Goal: Task Accomplishment & Management: Manage account settings

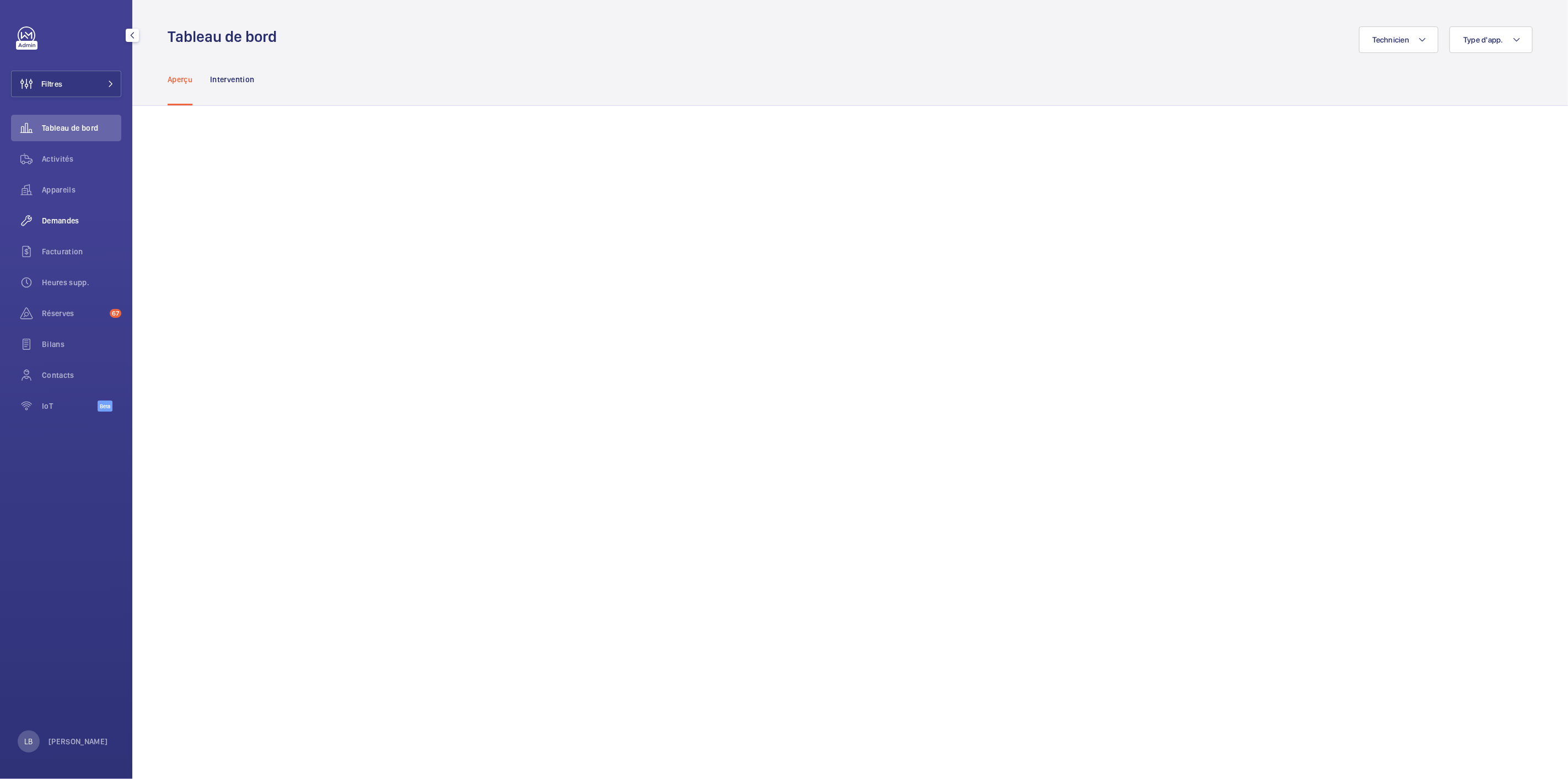
click at [75, 213] on div "Demandes" at bounding box center [66, 221] width 110 height 26
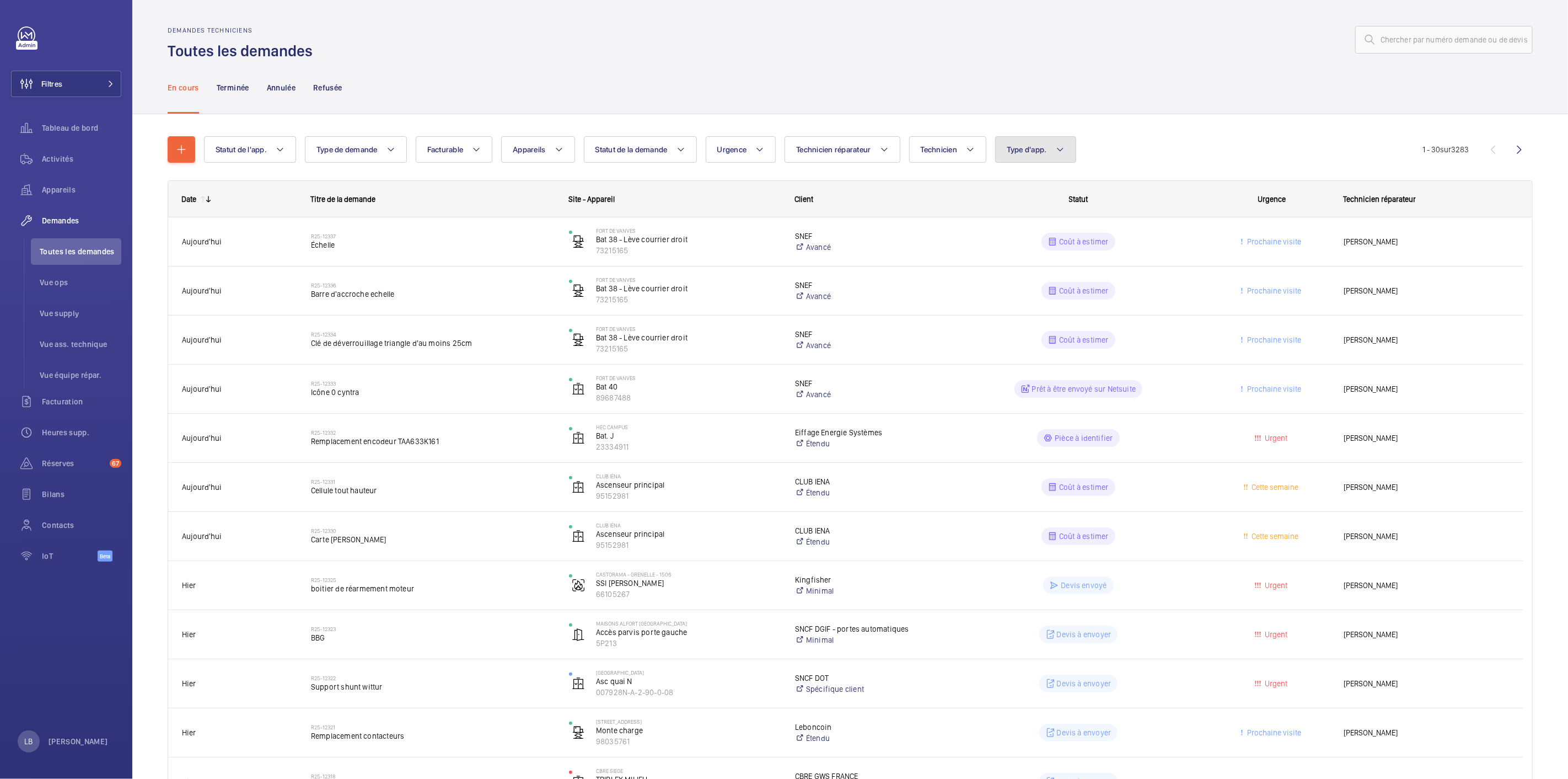
click at [1040, 152] on span "Type d'app." at bounding box center [1027, 149] width 40 height 8
click at [1017, 261] on input "Sécurité incendie" at bounding box center [1012, 262] width 22 height 22
checkbox input "true"
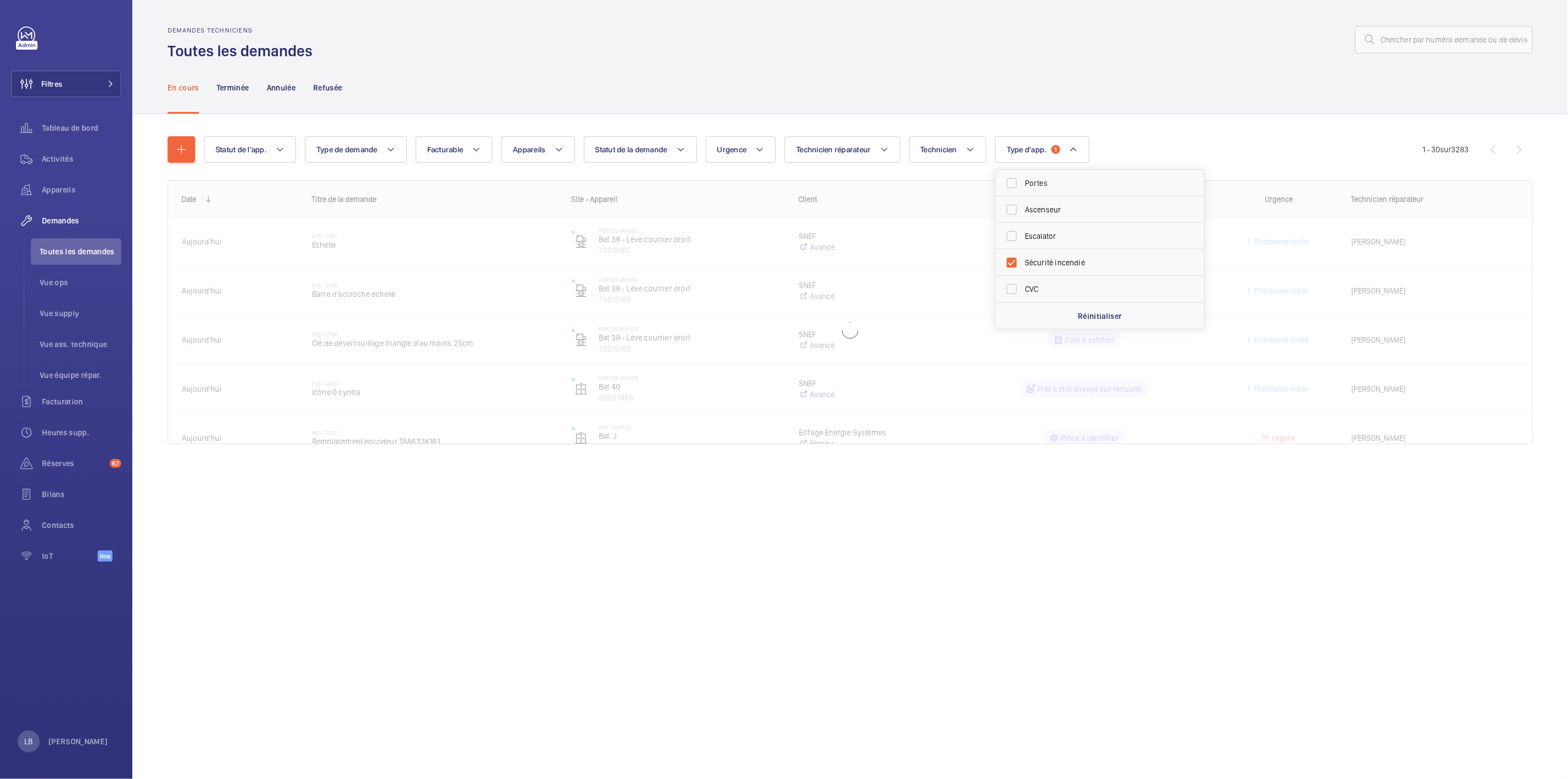
click at [939, 70] on div "En cours Terminée Annulée Refusée" at bounding box center [850, 87] width 1365 height 52
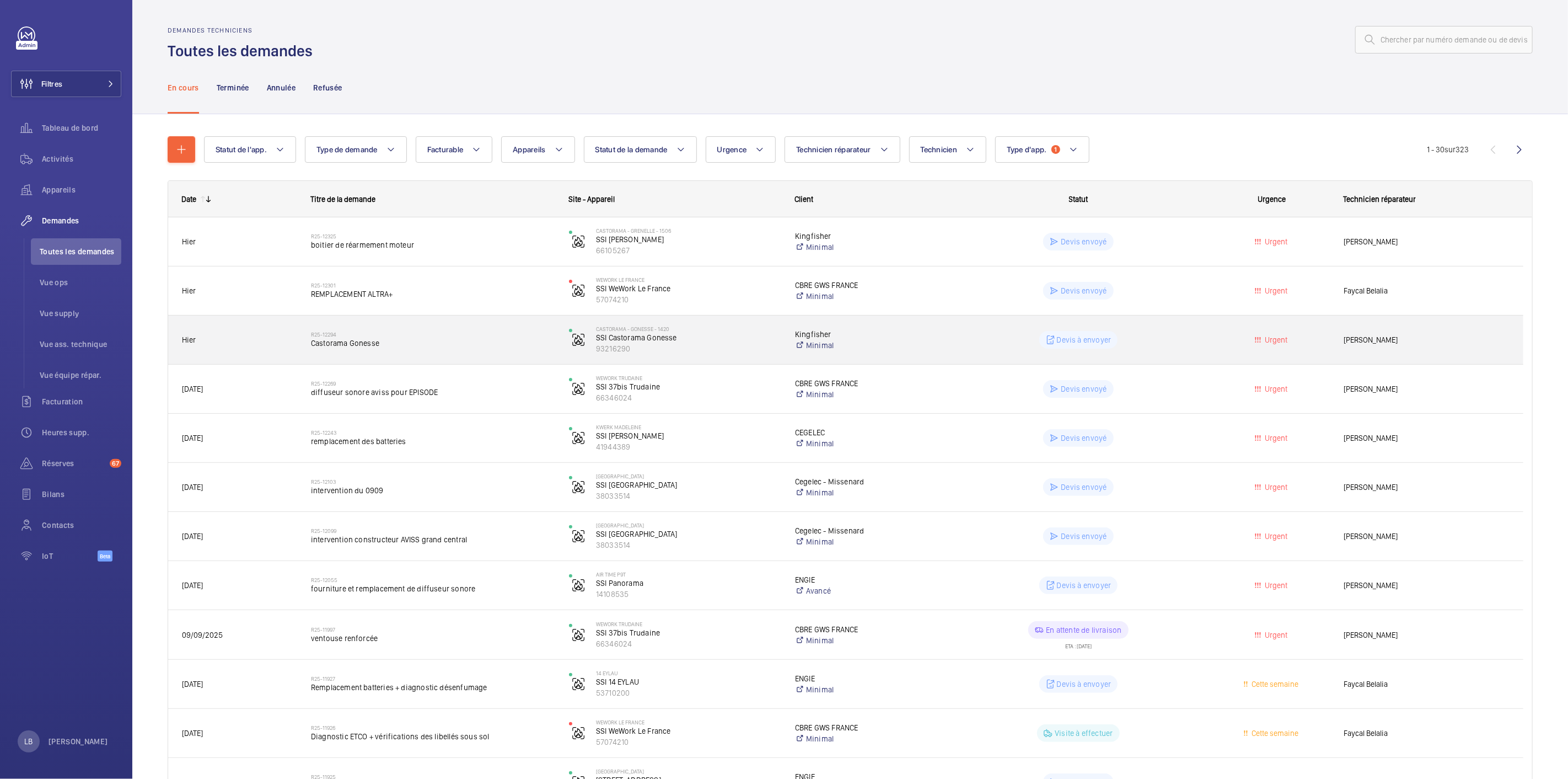
click at [1158, 338] on wm-front-pills-cell "Devis à envoyer" at bounding box center [1079, 339] width 244 height 18
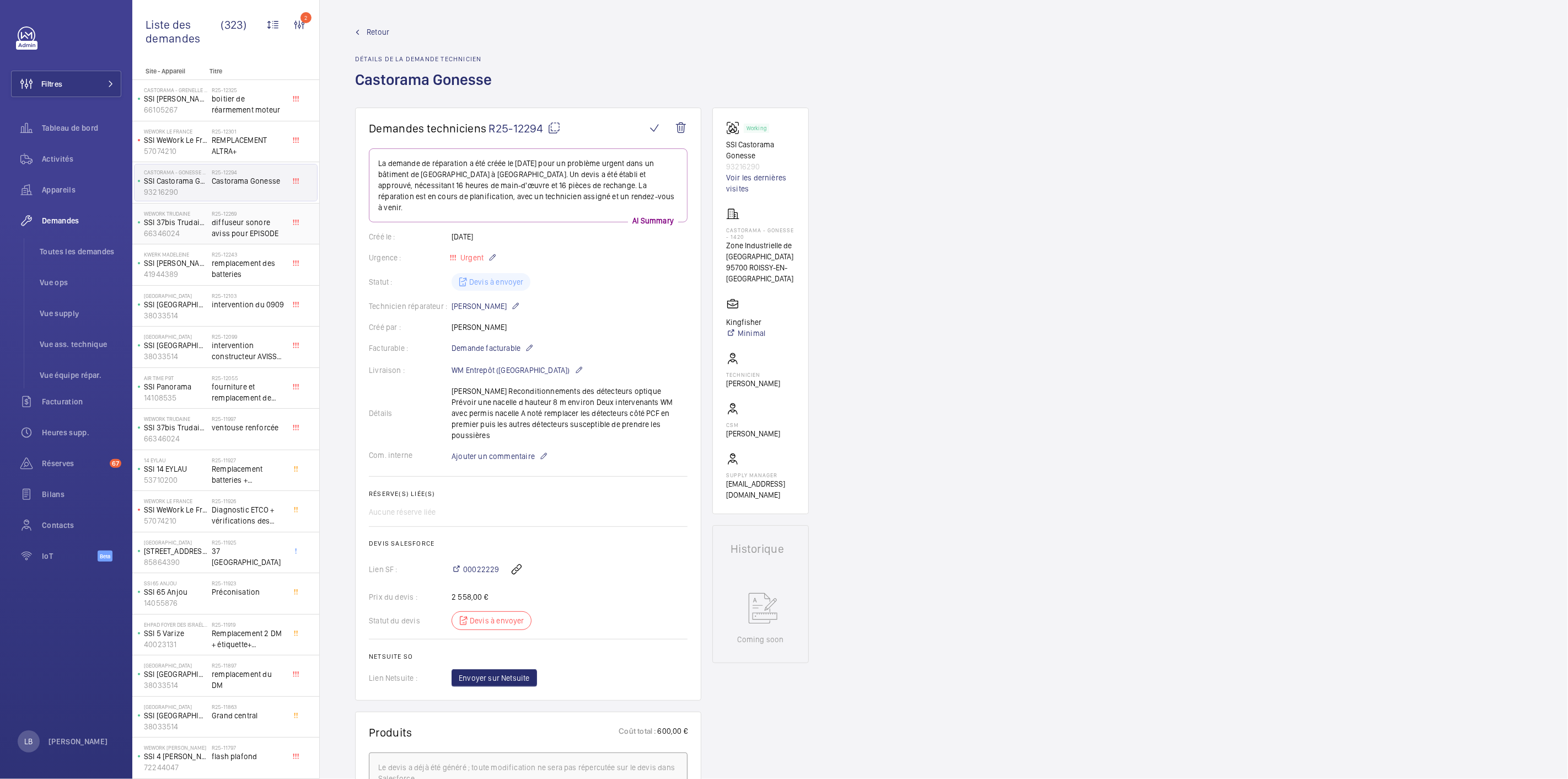
click at [241, 226] on span "diffuseur sonore aviss pour EPISODE" at bounding box center [248, 228] width 72 height 22
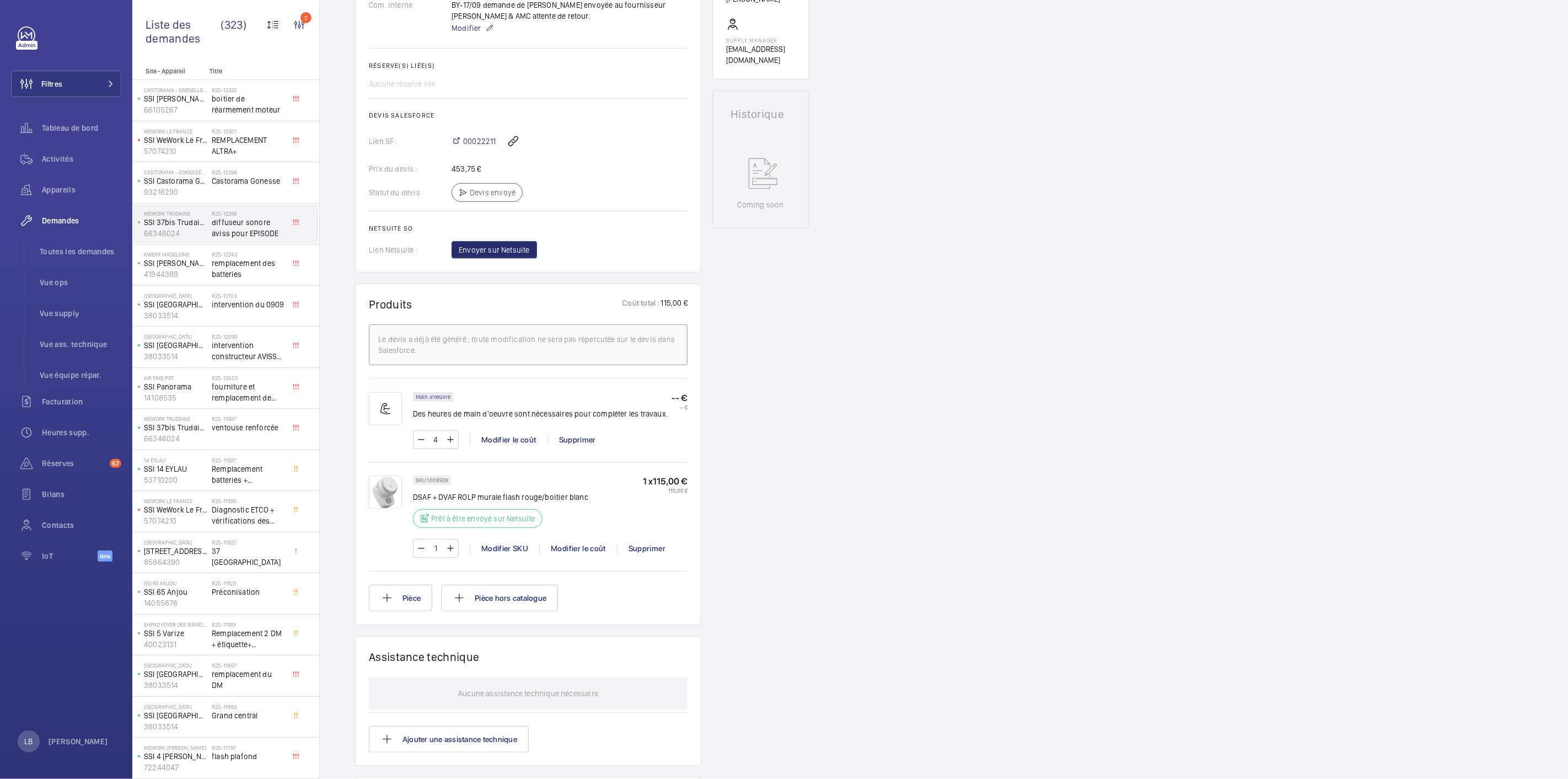
scroll to position [306, 0]
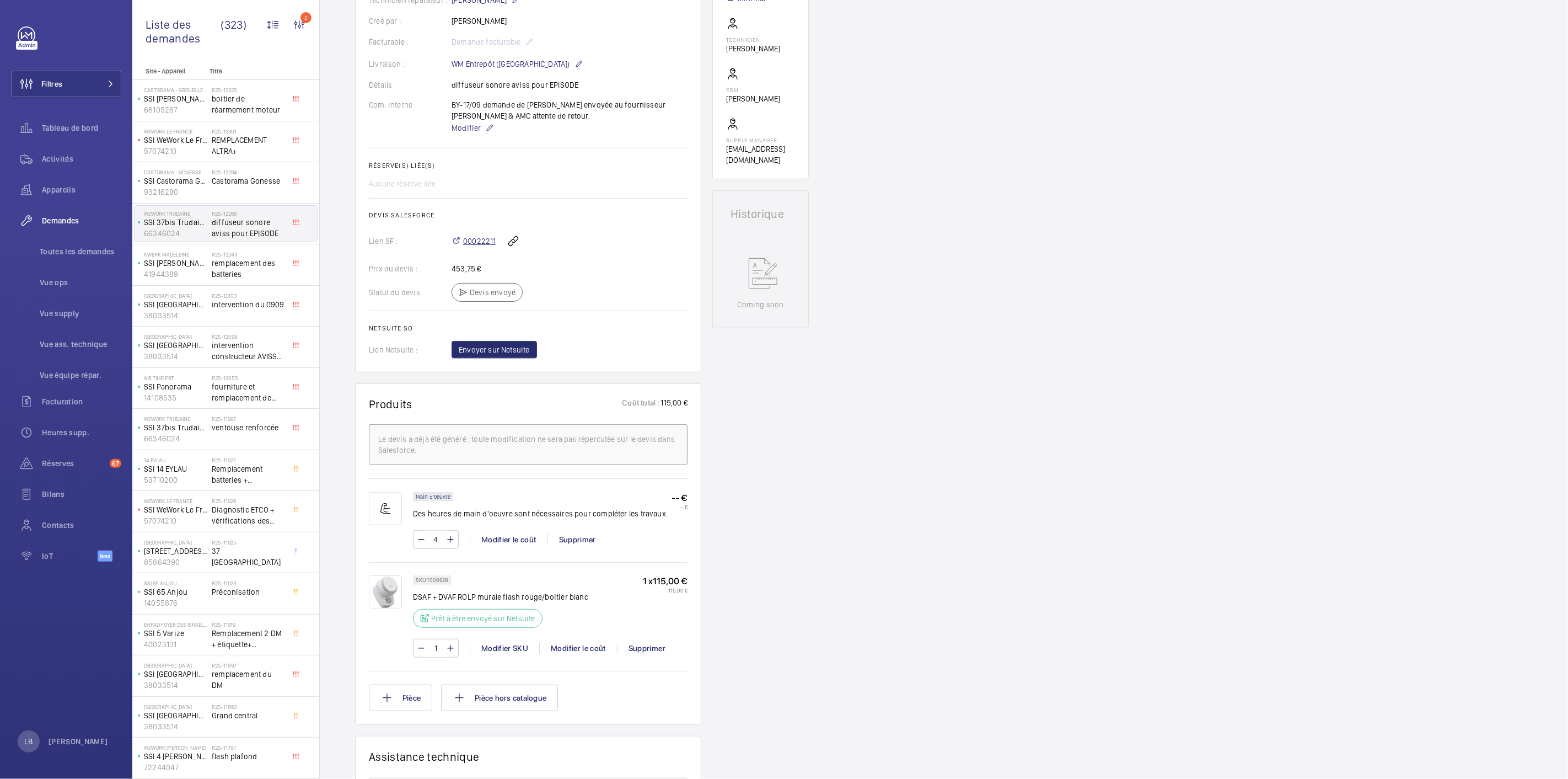
click at [479, 241] on span "00022211" at bounding box center [480, 241] width 32 height 11
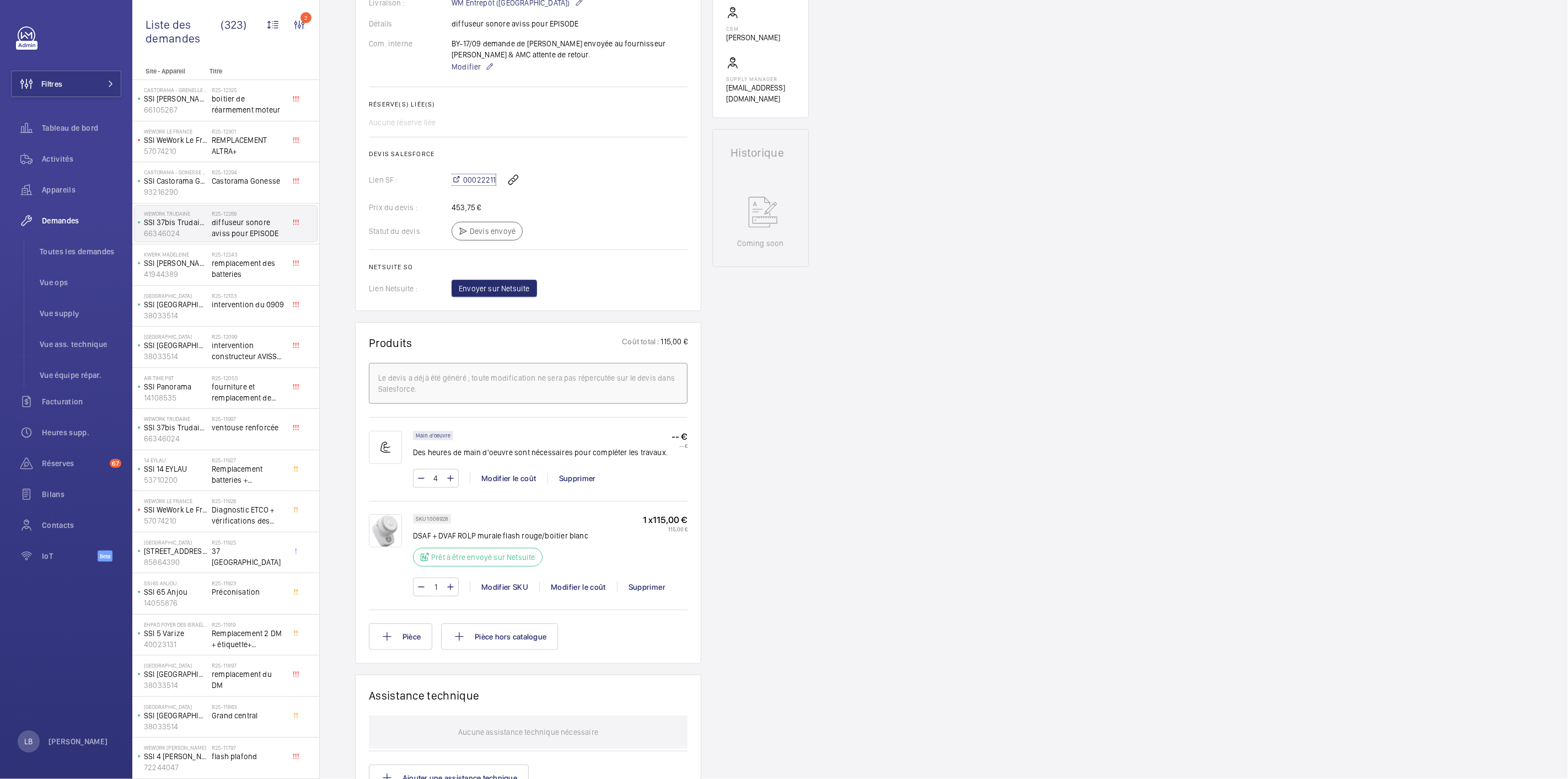
scroll to position [0, 0]
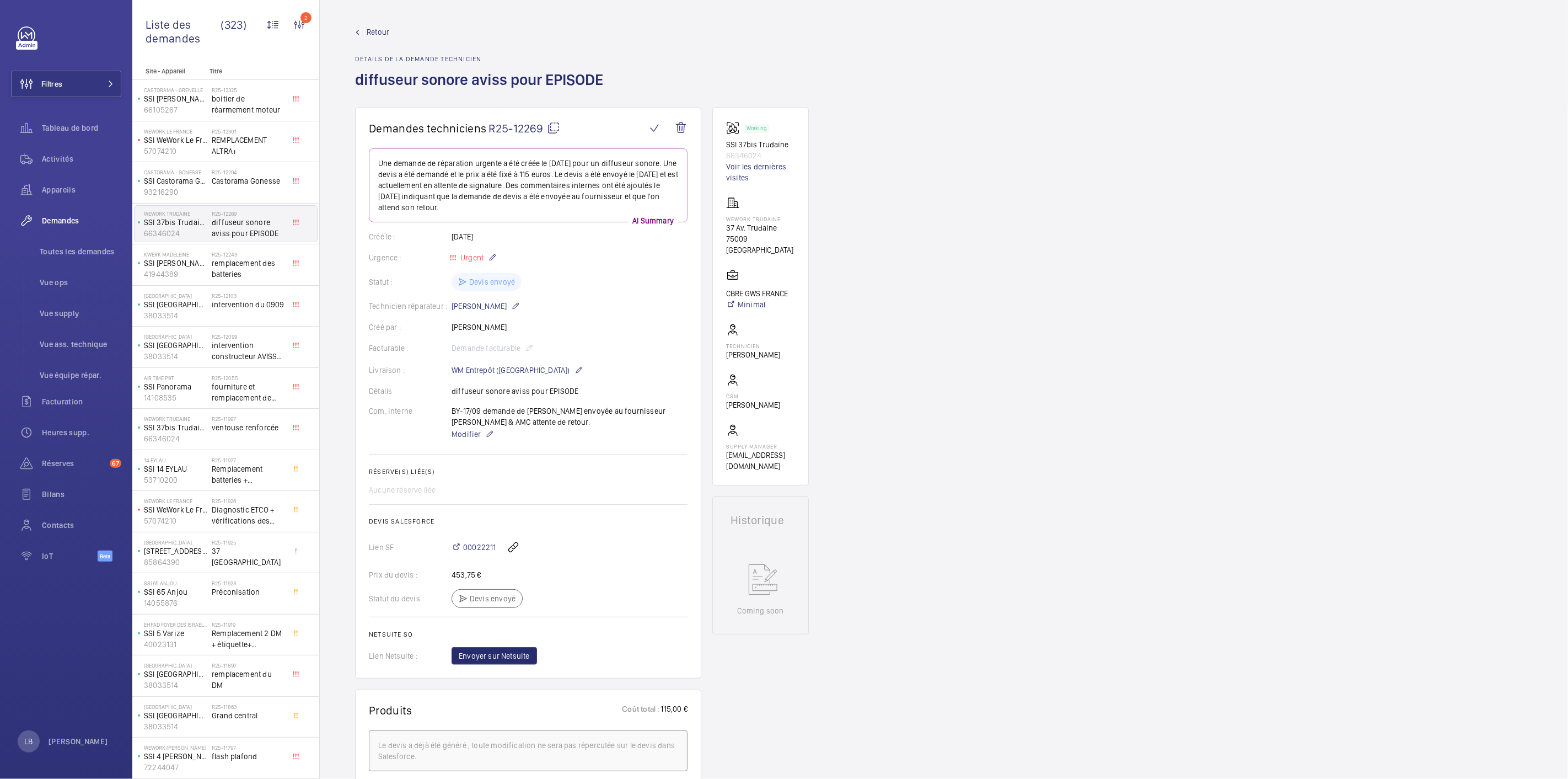
click at [647, 338] on wm-front-card-body "Une demande de réparation urgente a été créée le [DATE] pour un diffuseur sonor…" at bounding box center [528, 406] width 319 height 516
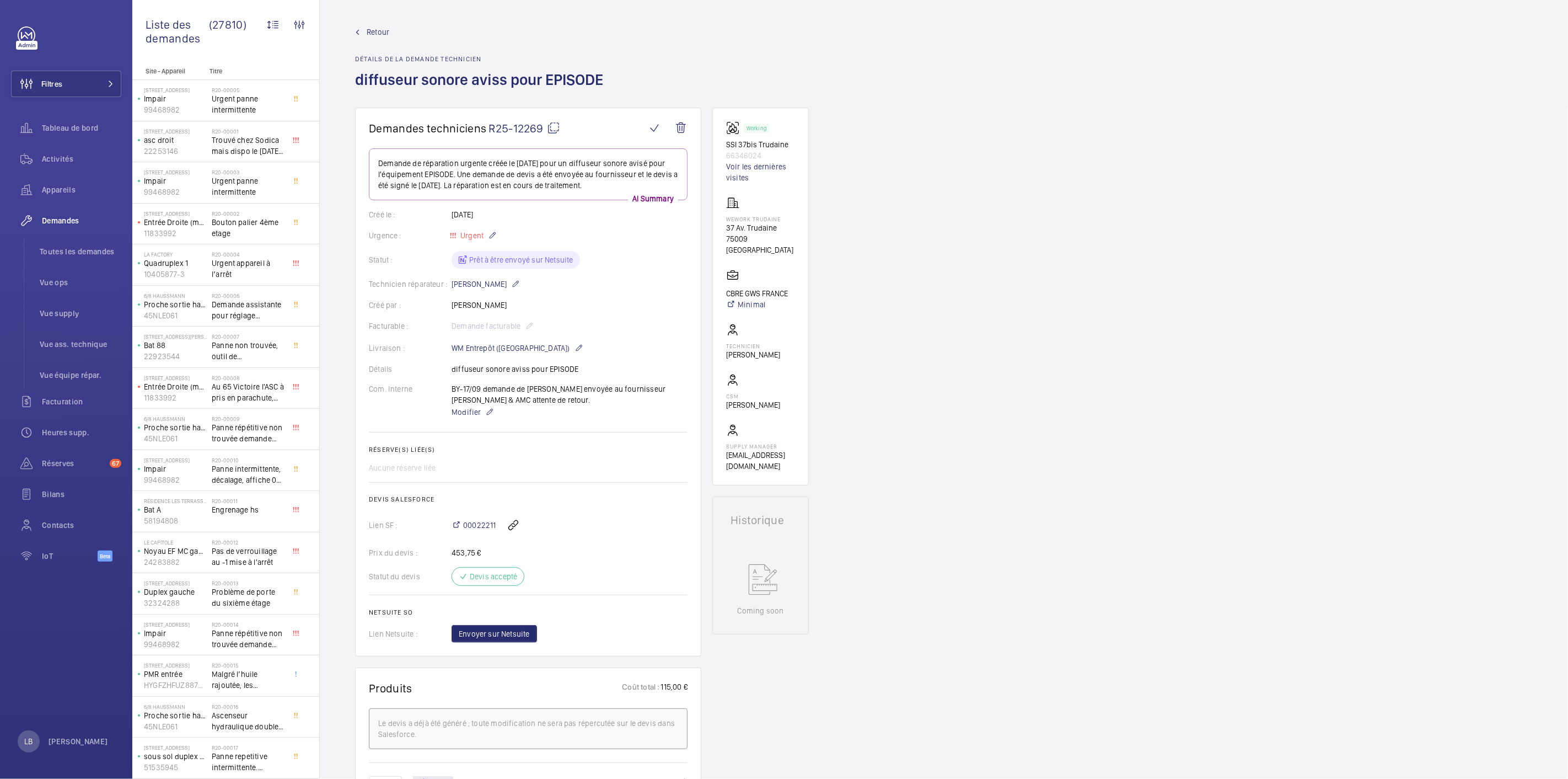
click at [376, 24] on wm-front-admin-header "Retour Détails de la demande technicien diffuseur sonore aviss pour EPISODE" at bounding box center [944, 53] width 1249 height 107
click at [376, 32] on span "Retour" at bounding box center [377, 32] width 22 height 11
click at [357, 32] on mat-icon at bounding box center [357, 32] width 5 height 5
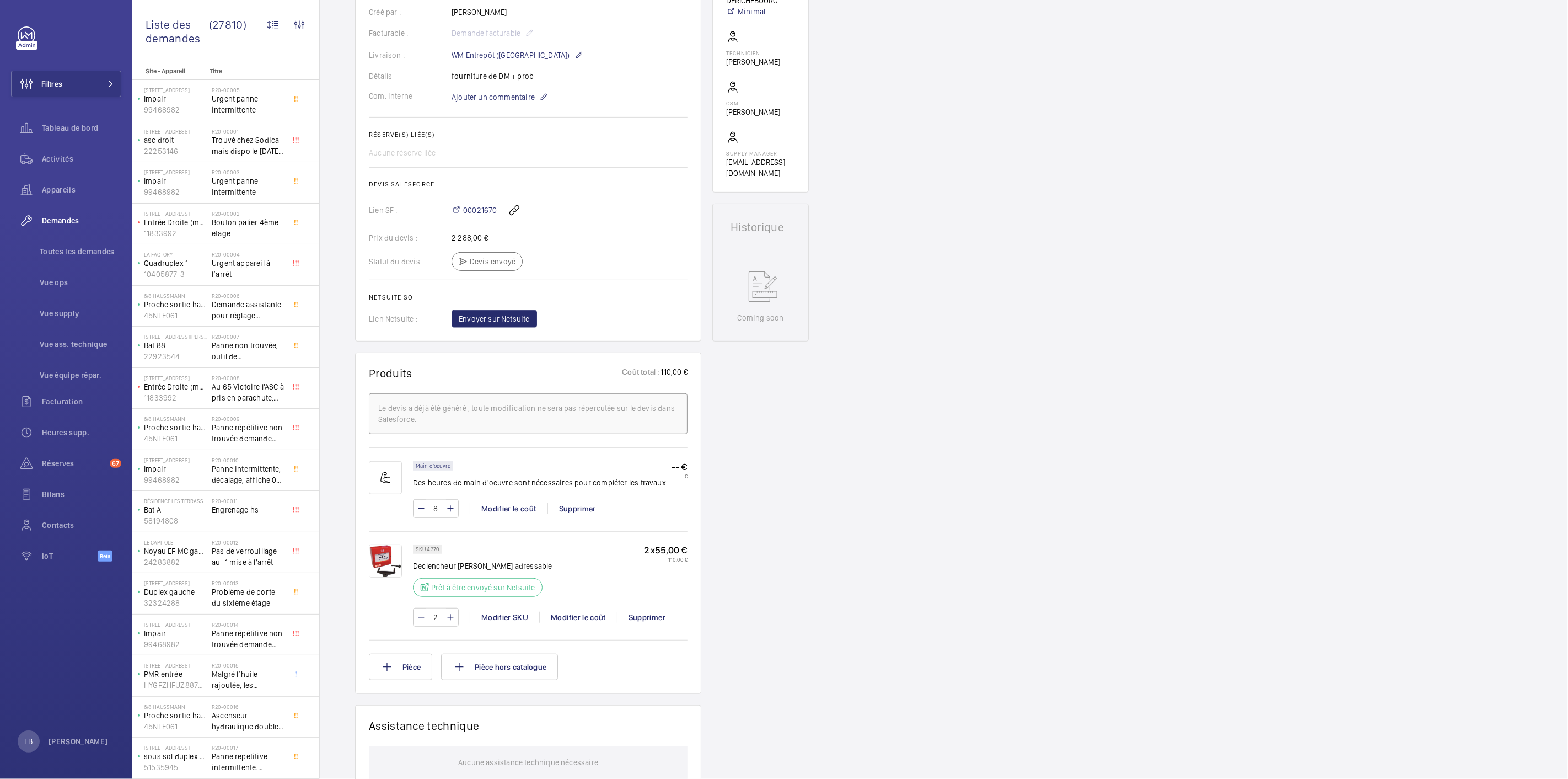
scroll to position [367, 0]
